Goal: Transaction & Acquisition: Book appointment/travel/reservation

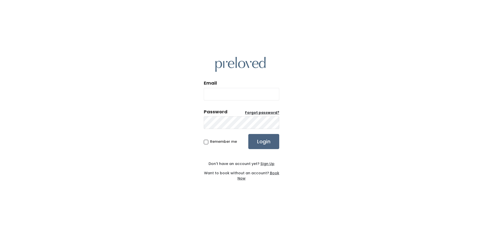
type input "daniellejpetersen5@gmail.com"
click at [260, 140] on input "Login" at bounding box center [264, 141] width 31 height 15
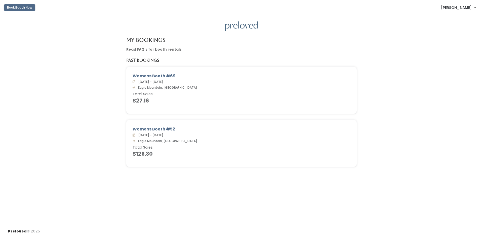
click at [17, 9] on button "Book Booth Now" at bounding box center [19, 7] width 31 height 7
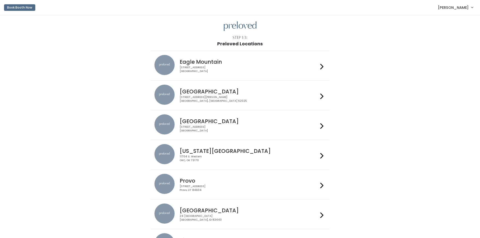
click at [228, 65] on div "Eagle Mountain 4342 E Pony Express Pkwy Suite 200 Eagle Mountain, UT 84005" at bounding box center [248, 64] width 141 height 18
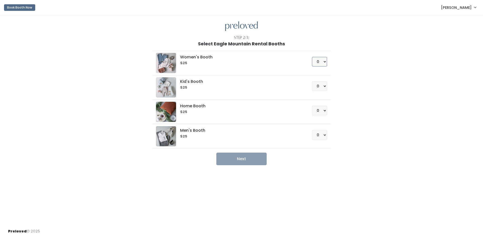
click at [325, 61] on select "0 1 2 3 4" at bounding box center [319, 62] width 15 height 10
select select "1"
click at [312, 57] on select "0 1 2 3 4" at bounding box center [319, 62] width 15 height 10
click at [326, 86] on select "0 1 2 3 4" at bounding box center [319, 86] width 15 height 10
select select "1"
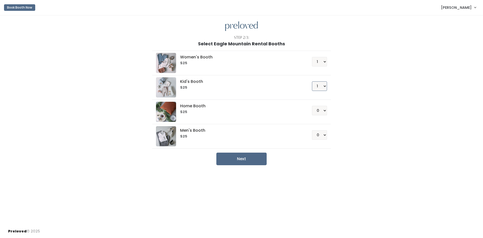
click at [312, 81] on select "0 1 2 3 4" at bounding box center [319, 86] width 15 height 10
click at [252, 155] on button "Next" at bounding box center [242, 159] width 50 height 13
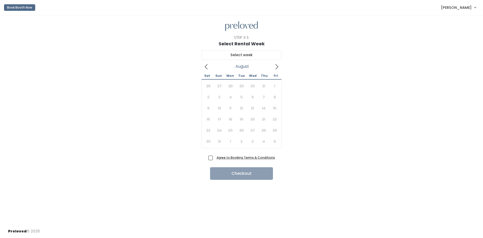
click at [271, 141] on div "26 27 28 29 30 31 1 2 3 4 5 6 7 8 9 10 11 12 13 14 15 16 17 18 19 20 21 22 23 2…" at bounding box center [242, 114] width 78 height 66
click at [276, 140] on div "26 27 28 29 30 31 1 2 3 4 5 6 7 8 9 10 11 12 13 14 15 16 17 18 19 20 21 22 23 2…" at bounding box center [242, 114] width 78 height 66
click at [272, 65] on div "August 2025" at bounding box center [242, 66] width 80 height 8
click at [277, 68] on icon at bounding box center [277, 67] width 6 height 6
type input "September 6 to September 12"
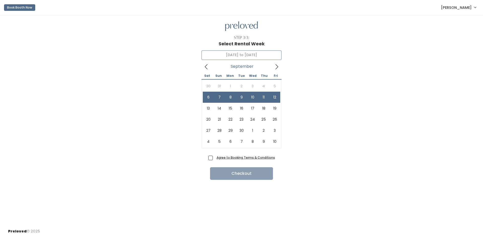
click at [205, 68] on icon at bounding box center [207, 67] width 6 height 6
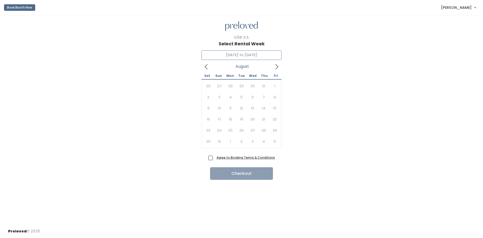
click at [278, 70] on span at bounding box center [277, 66] width 10 height 8
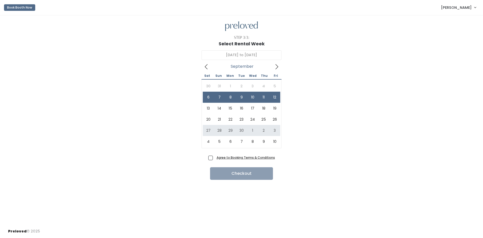
click at [215, 159] on span "Agree to Booking Terms & Conditions" at bounding box center [245, 157] width 60 height 5
click at [215, 158] on input "Agree to Booking Terms & Conditions" at bounding box center [216, 156] width 3 height 3
checkbox input "true"
click at [248, 170] on button "Checkout" at bounding box center [241, 173] width 63 height 13
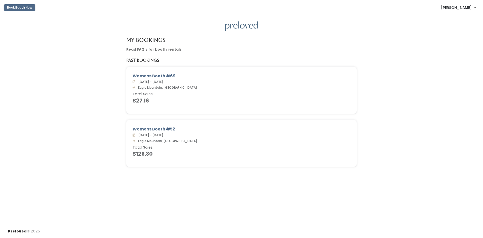
click at [6, 8] on button "Book Booth Now" at bounding box center [19, 7] width 31 height 7
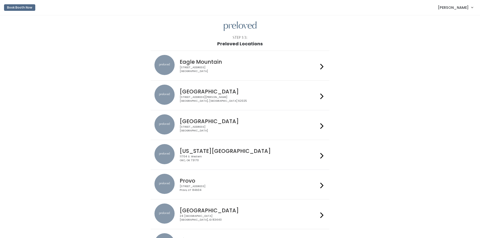
click at [252, 70] on div "[STREET_ADDRESS]" at bounding box center [249, 69] width 138 height 7
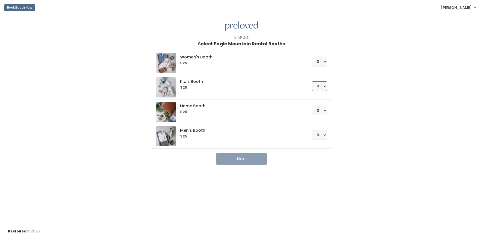
click at [323, 84] on select "0 1 2 3 4" at bounding box center [319, 86] width 15 height 10
select select "1"
click at [312, 81] on select "0 1 2 3 4" at bounding box center [319, 86] width 15 height 10
click at [252, 156] on button "Next" at bounding box center [242, 159] width 50 height 13
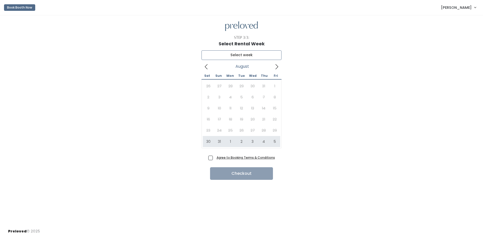
type input "August 30 to September 5"
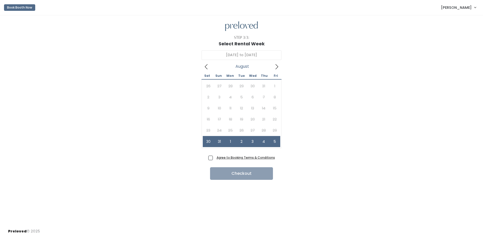
click at [215, 159] on span "Agree to Booking Terms & Conditions" at bounding box center [245, 157] width 60 height 5
click at [215, 158] on input "Agree to Booking Terms & Conditions" at bounding box center [216, 156] width 3 height 3
checkbox input "true"
click at [242, 176] on button "Checkout" at bounding box center [241, 173] width 63 height 13
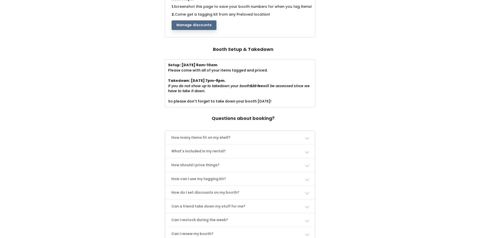
scroll to position [126, 0]
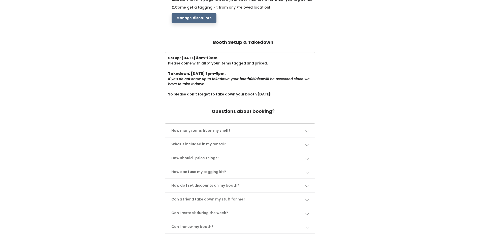
click at [292, 131] on link "How many items fit on my shelf?" at bounding box center [240, 130] width 150 height 13
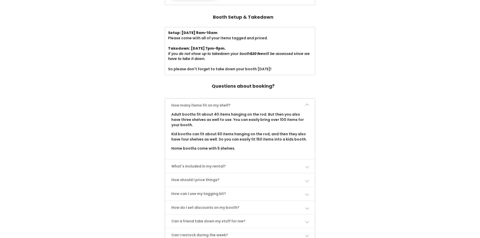
scroll to position [176, 0]
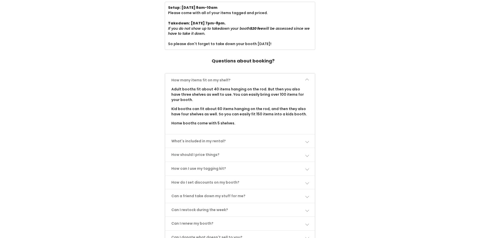
click at [245, 156] on link "How should I price things?" at bounding box center [240, 154] width 150 height 13
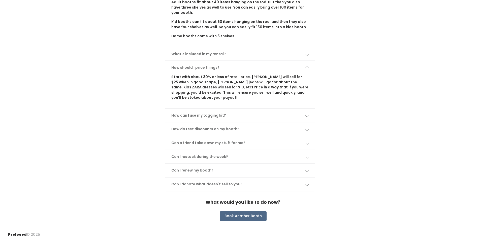
scroll to position [267, 0]
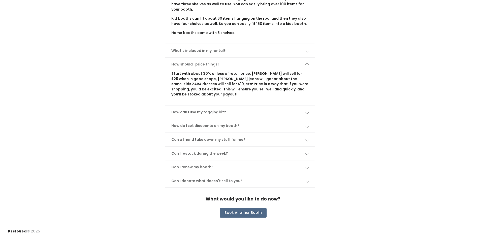
click at [293, 141] on link "Can a friend take down my stuff for me?" at bounding box center [240, 139] width 150 height 13
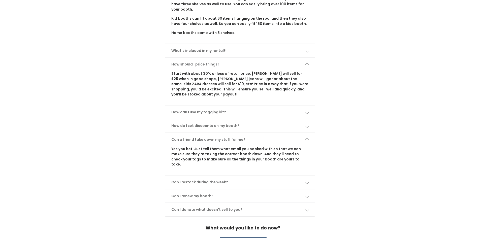
drag, startPoint x: 332, startPoint y: 114, endPoint x: 330, endPoint y: 130, distance: 17.0
drag, startPoint x: 329, startPoint y: 132, endPoint x: 327, endPoint y: 138, distance: 6.5
click at [271, 189] on link "Can I renew my booth?" at bounding box center [240, 195] width 150 height 13
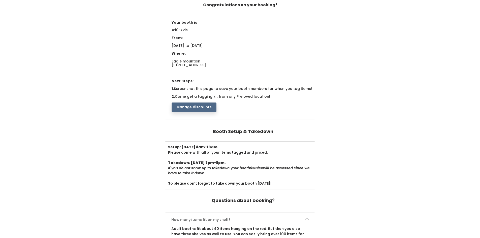
scroll to position [0, 0]
